Goal: Communication & Community: Connect with others

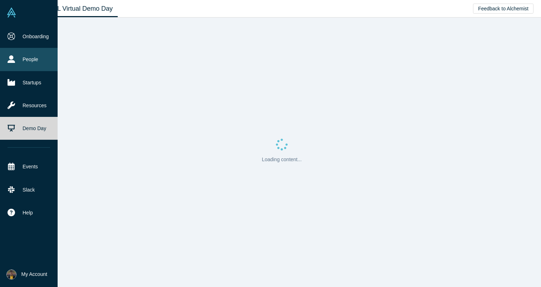
click at [24, 59] on link "People" at bounding box center [29, 59] width 58 height 23
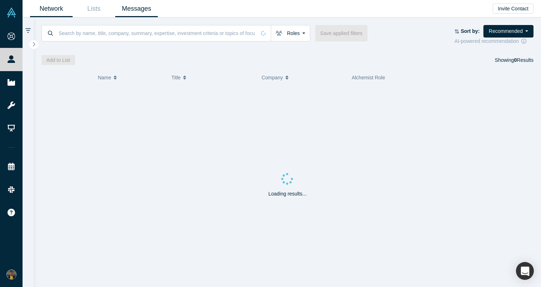
click at [141, 11] on link "Messages" at bounding box center [136, 8] width 43 height 17
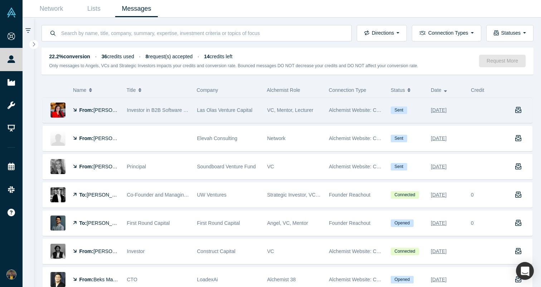
click at [255, 108] on div "Las Olas Venture Capital" at bounding box center [228, 110] width 63 height 25
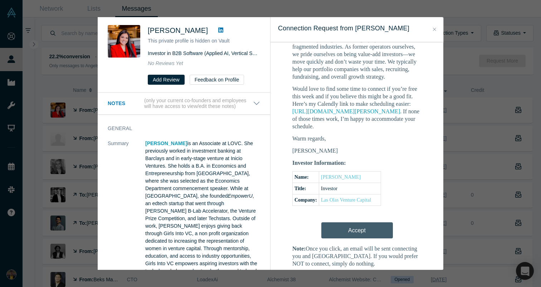
scroll to position [193, 0]
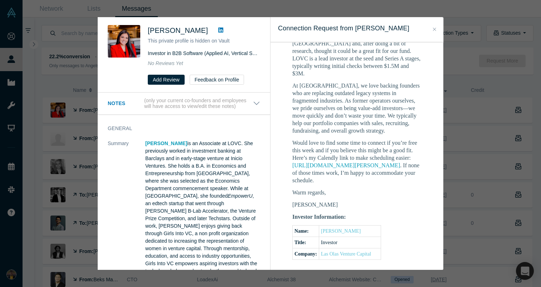
click at [432, 31] on button "Close" at bounding box center [435, 29] width 8 height 8
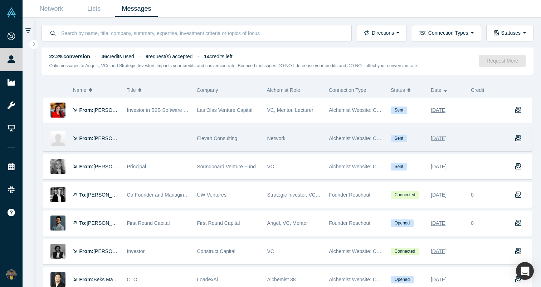
click at [246, 136] on div "Elevah Consulting" at bounding box center [228, 138] width 63 height 25
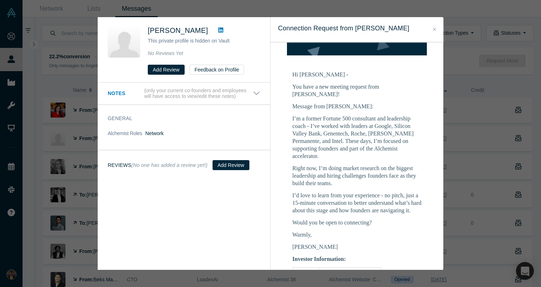
scroll to position [103, 0]
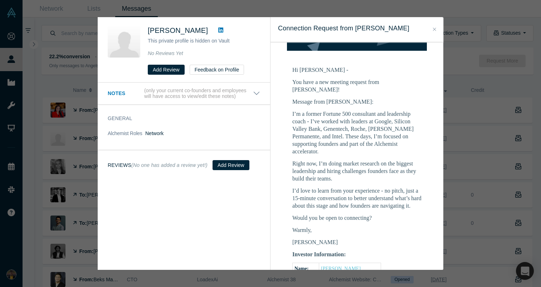
click at [433, 27] on icon "Close" at bounding box center [434, 29] width 3 height 5
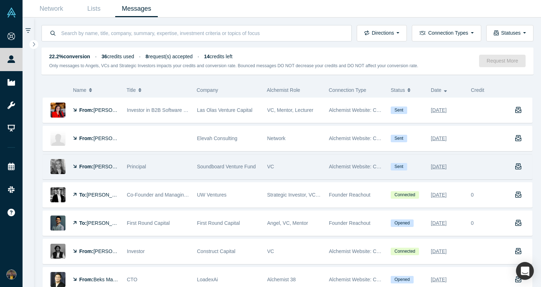
click at [259, 167] on div "Soundboard Venture Fund" at bounding box center [228, 166] width 63 height 25
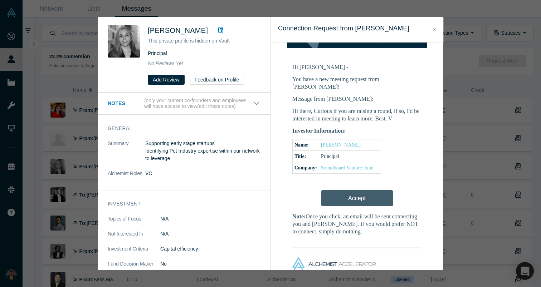
scroll to position [107, 0]
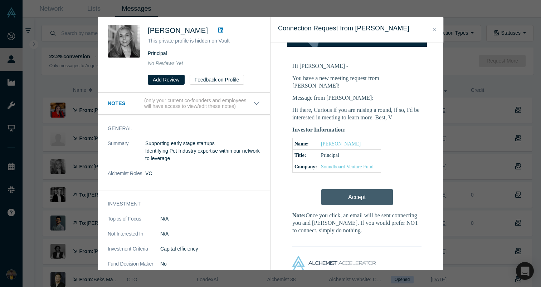
click at [434, 30] on icon "Close" at bounding box center [434, 29] width 3 height 5
